Goal: Task Accomplishment & Management: Complete application form

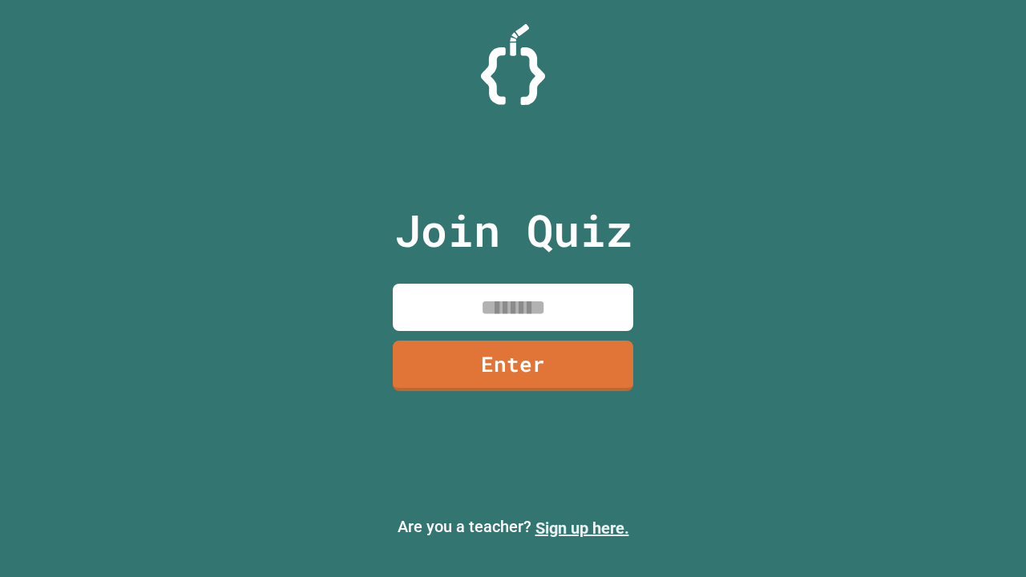
click at [582, 528] on link "Sign up here." at bounding box center [582, 528] width 94 height 19
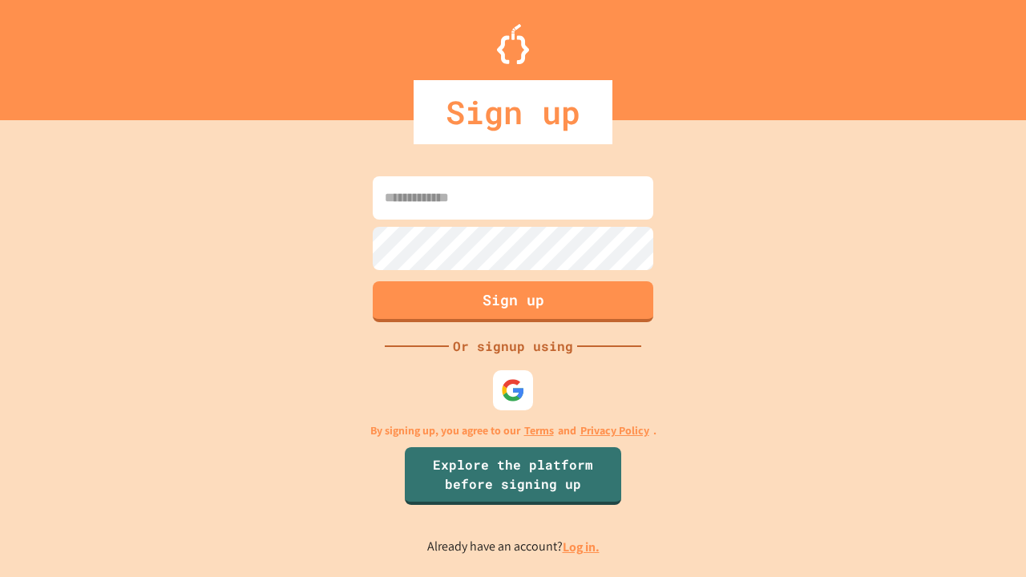
click at [582, 547] on link "Log in." at bounding box center [581, 547] width 37 height 17
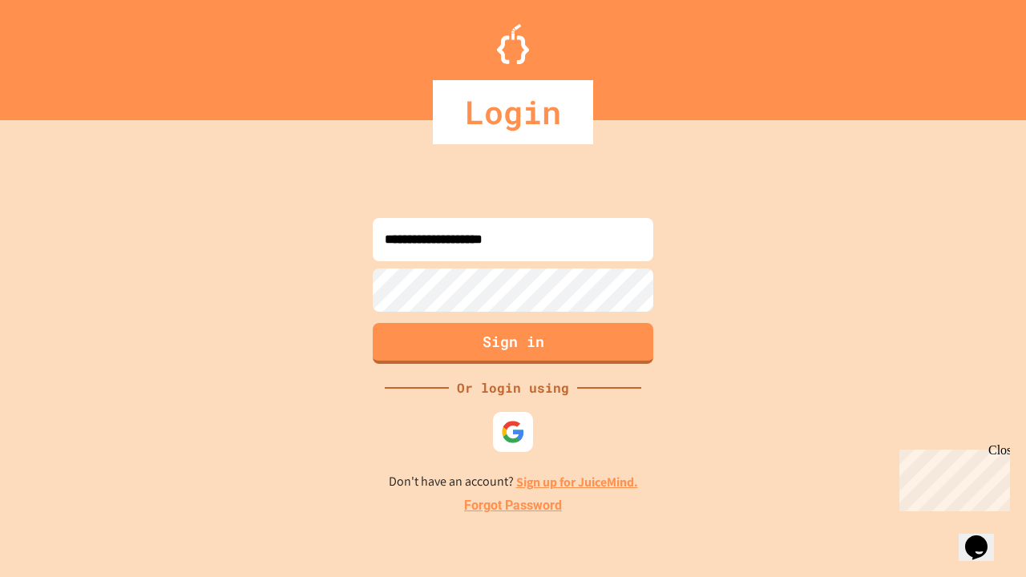
type input "**********"
